Goal: Transaction & Acquisition: Purchase product/service

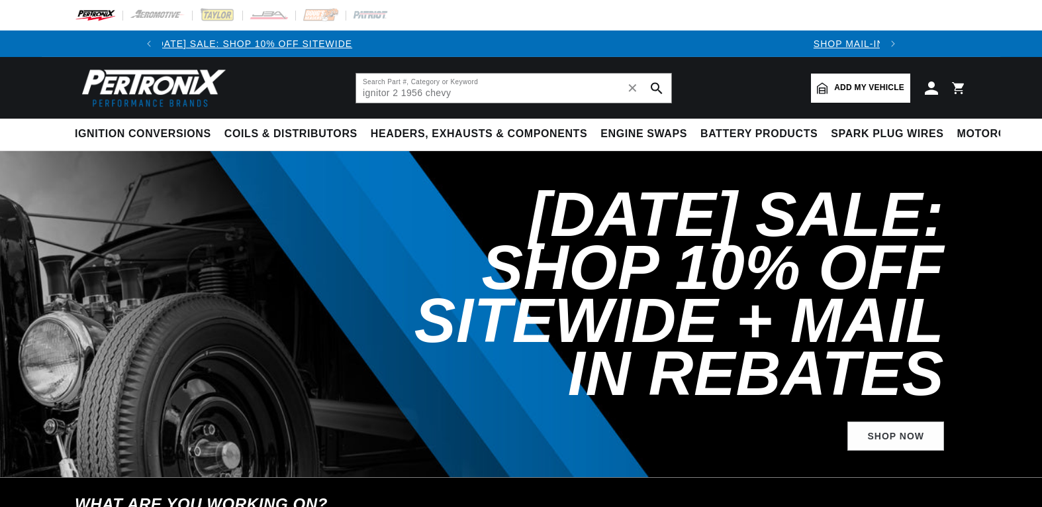
type input "ignitor 2 1956 chevy"
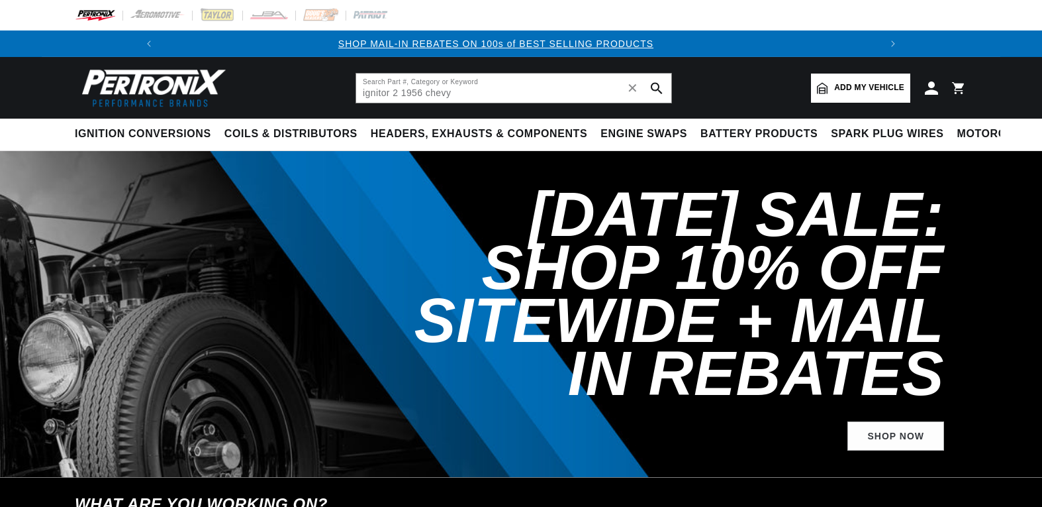
click at [654, 87] on icon "search button" at bounding box center [657, 88] width 12 height 12
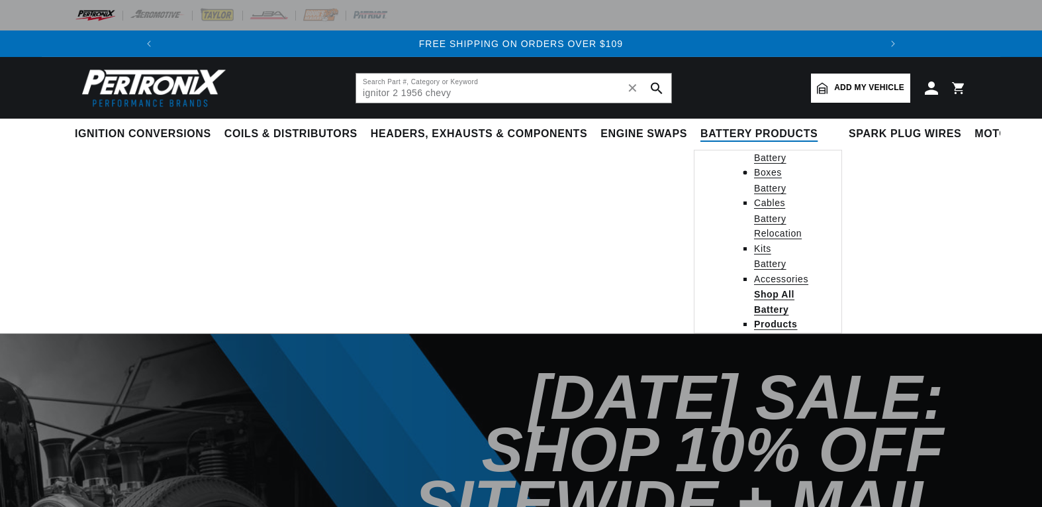
scroll to position [0, 1487]
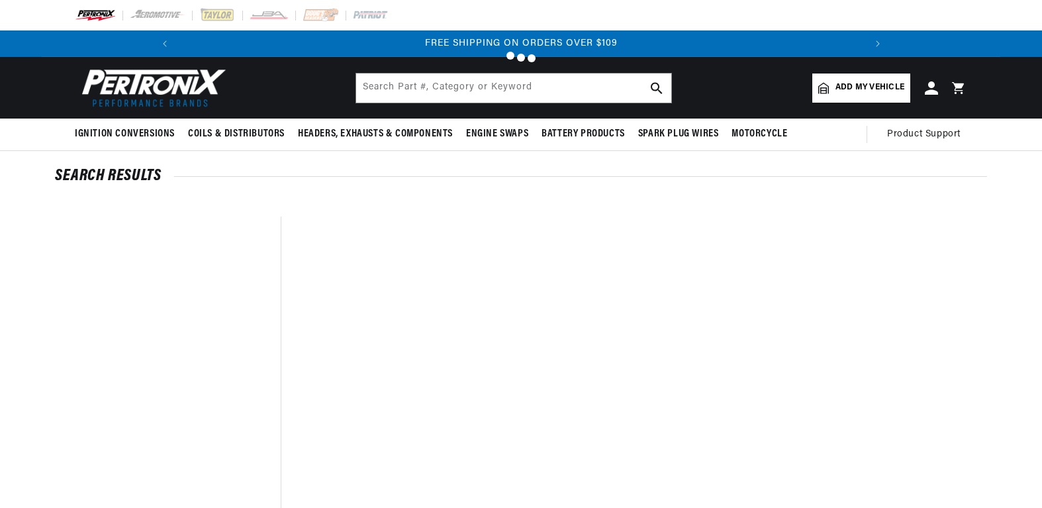
scroll to position [0, 1487]
click at [145, 132] on div at bounding box center [521, 254] width 1042 height 508
drag, startPoint x: 105, startPoint y: 132, endPoint x: 156, endPoint y: 133, distance: 51.7
click at [105, 132] on div at bounding box center [521, 254] width 1042 height 508
